Goal: Task Accomplishment & Management: Manage account settings

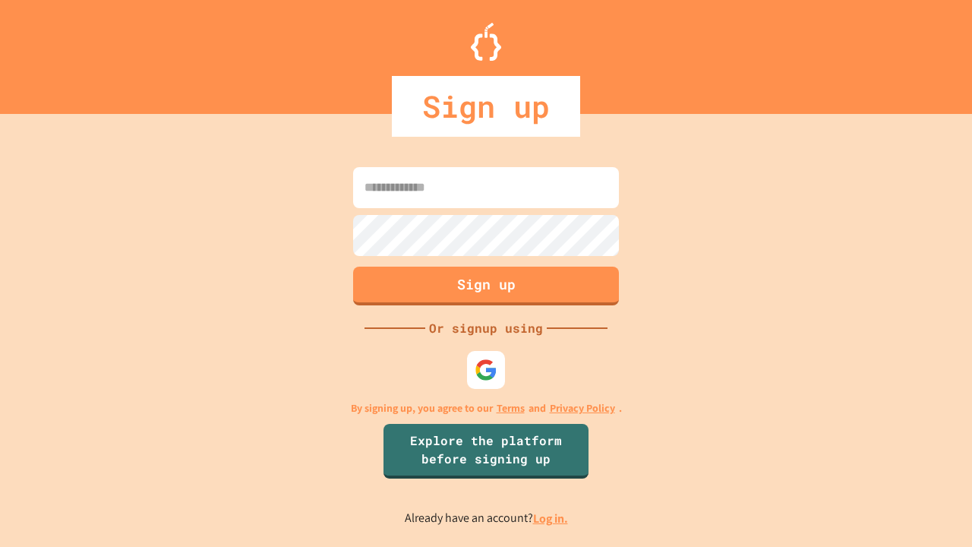
click at [551, 518] on link "Log in." at bounding box center [550, 518] width 35 height 16
